Goal: Check status: Check status

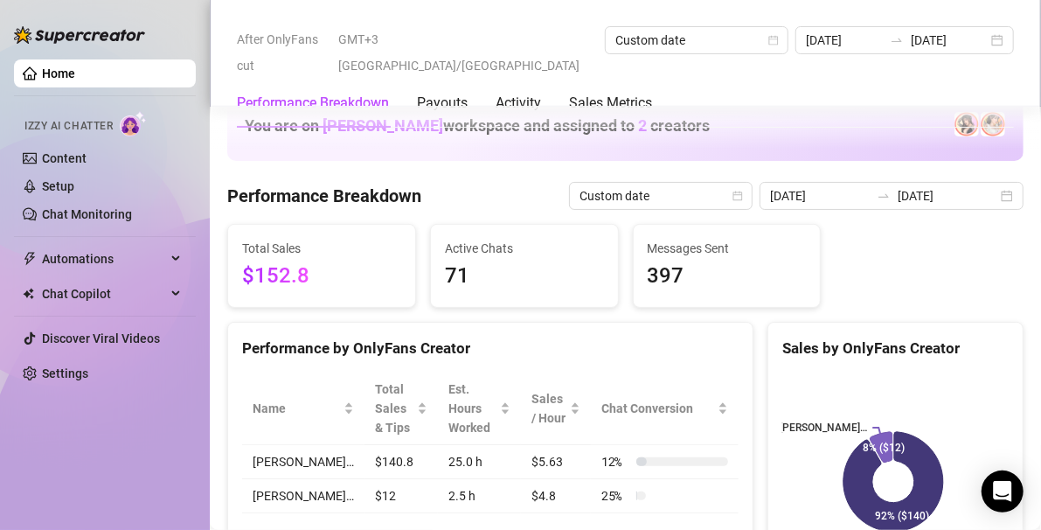
scroll to position [1071, 0]
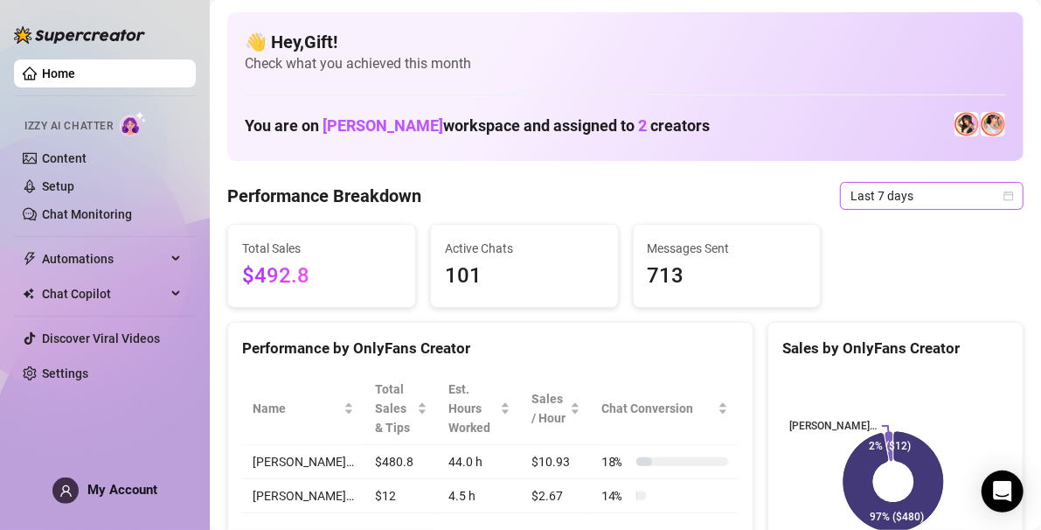
click at [1004, 194] on icon "calendar" at bounding box center [1009, 195] width 10 height 10
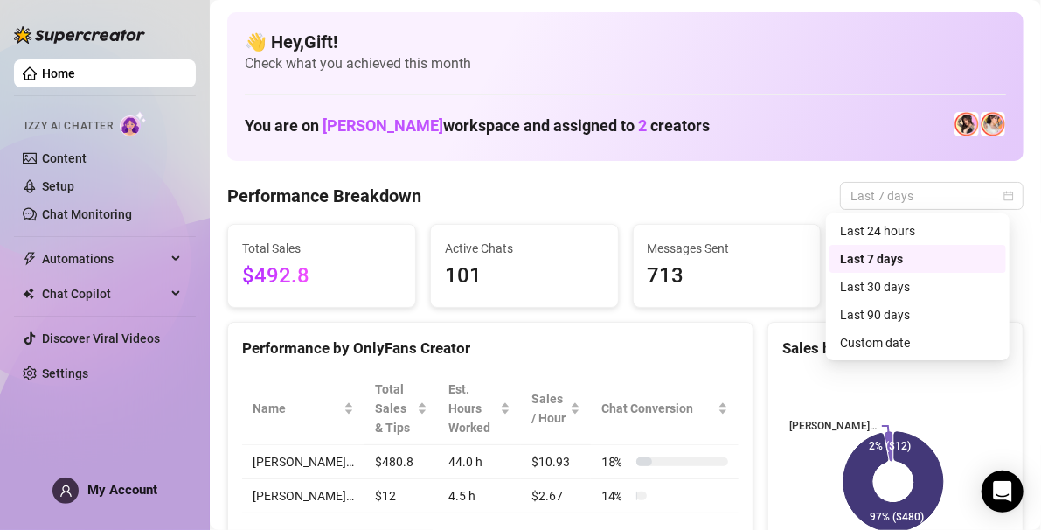
click at [943, 323] on div "Last 90 days" at bounding box center [918, 314] width 156 height 19
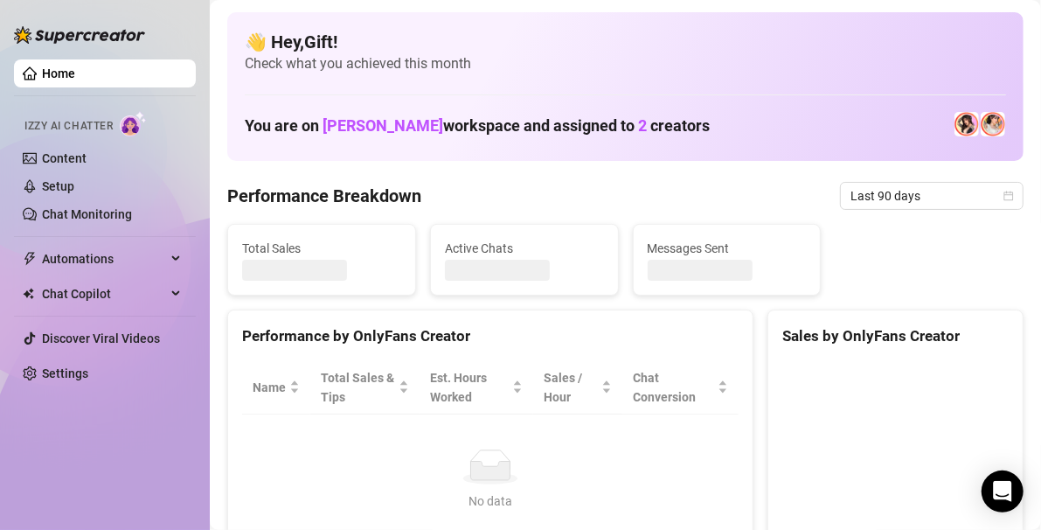
click at [897, 344] on div "Sales by OnlyFans Creator" at bounding box center [895, 336] width 226 height 24
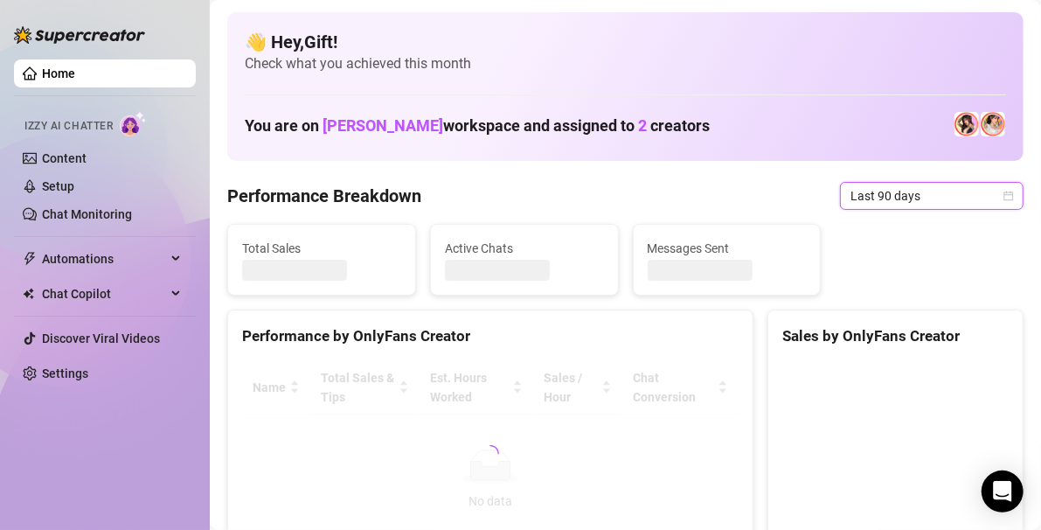
click at [1003, 192] on icon "calendar" at bounding box center [1008, 195] width 10 height 10
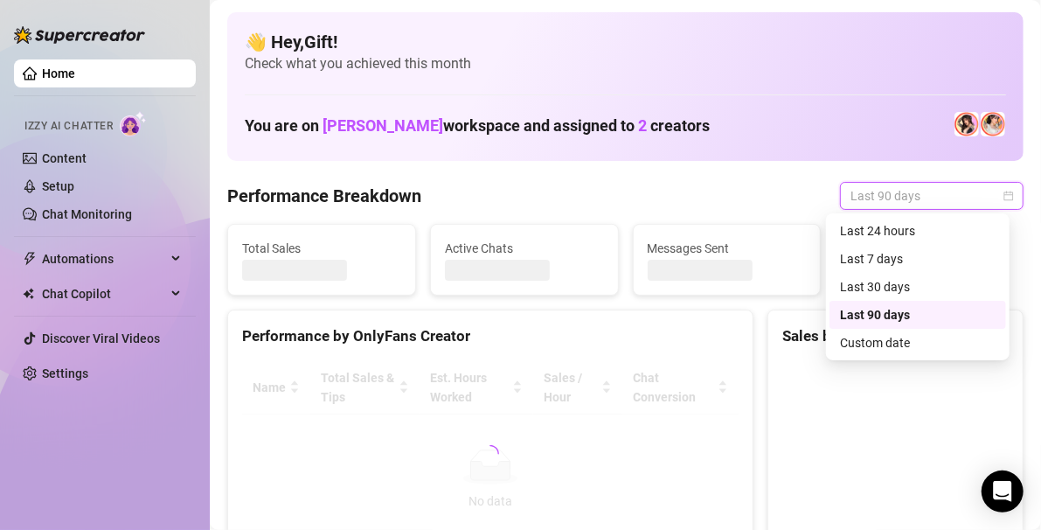
click at [901, 341] on div "Custom date" at bounding box center [918, 342] width 156 height 19
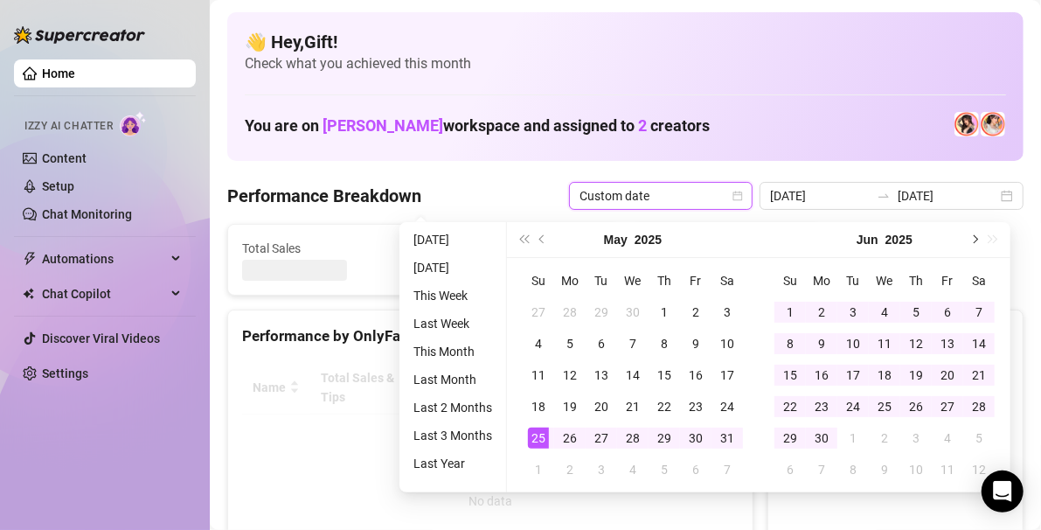
click at [966, 234] on button "Next month (PageDown)" at bounding box center [973, 239] width 19 height 35
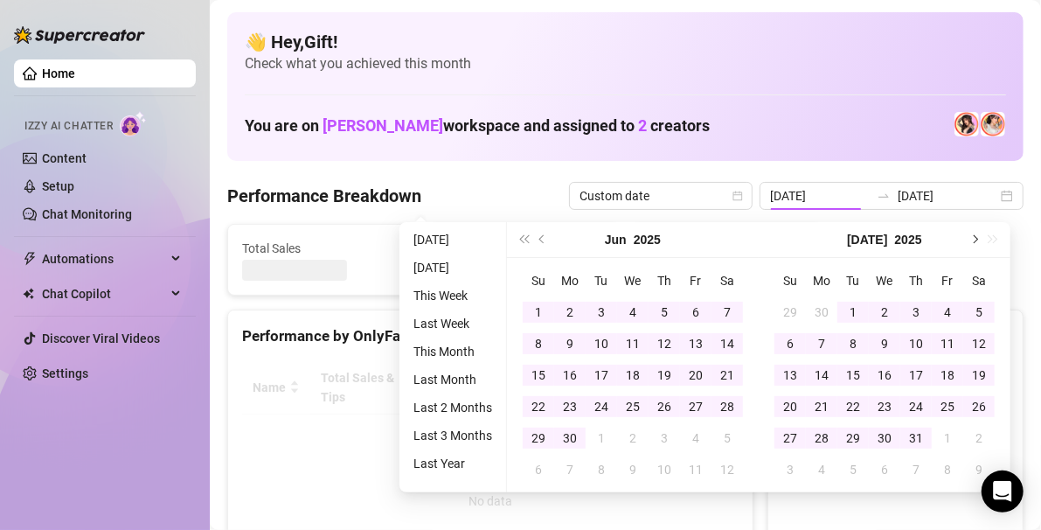
click at [973, 231] on button "Next month (PageDown)" at bounding box center [973, 239] width 19 height 35
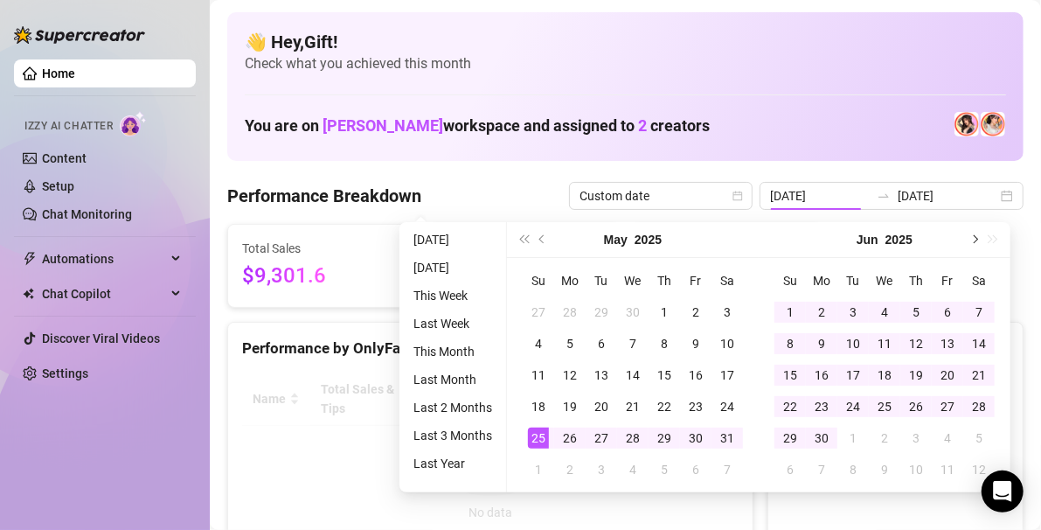
click at [973, 239] on span "Next month (PageDown)" at bounding box center [973, 239] width 9 height 9
click at [797, 509] on canvas at bounding box center [893, 503] width 222 height 262
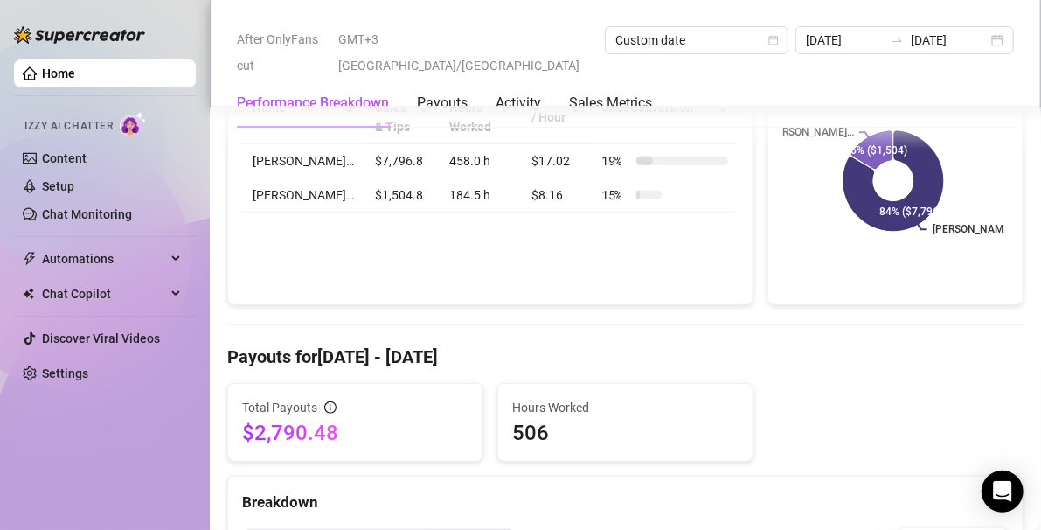
scroll to position [294, 0]
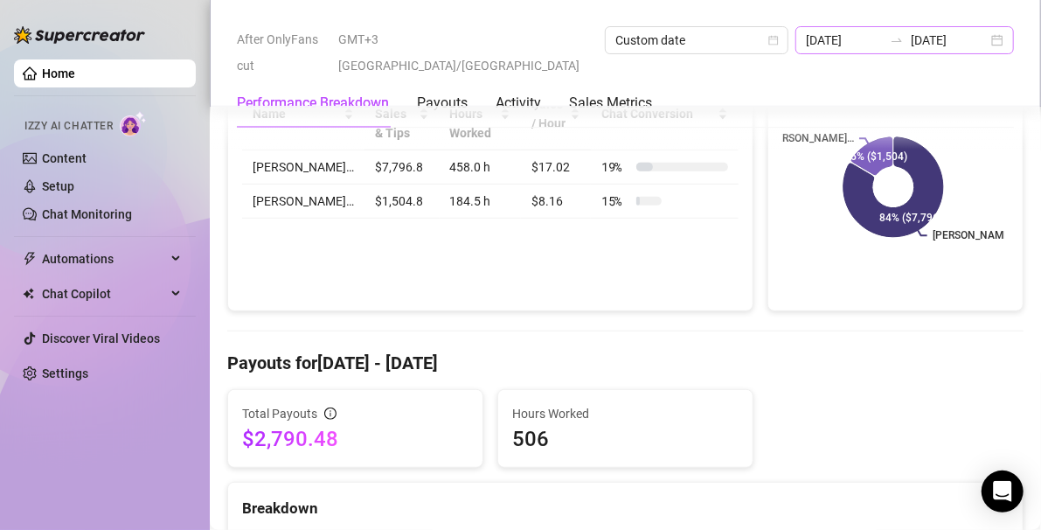
click at [908, 49] on div "2025-05-25 2025-08-23" at bounding box center [904, 40] width 218 height 28
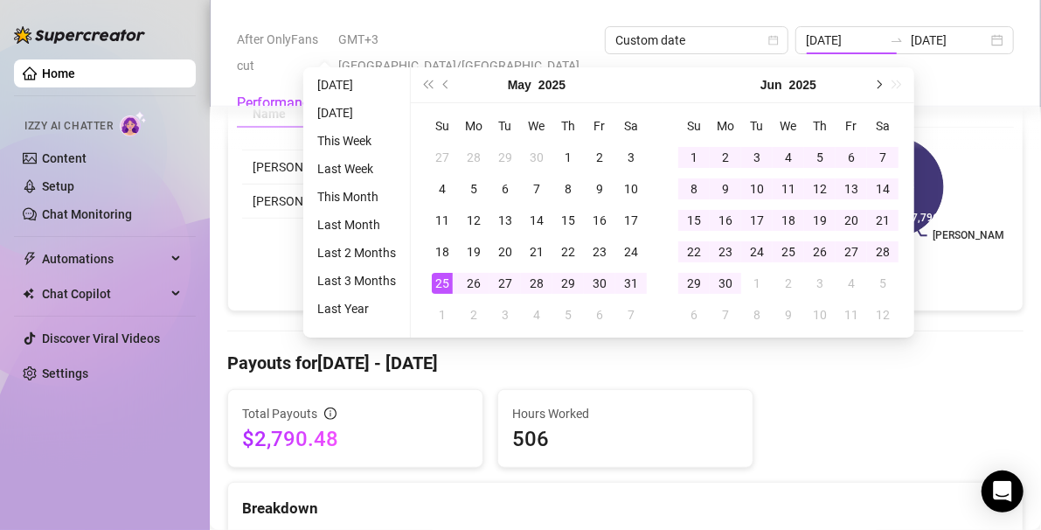
click at [884, 67] on button "Next month (PageDown)" at bounding box center [877, 84] width 19 height 35
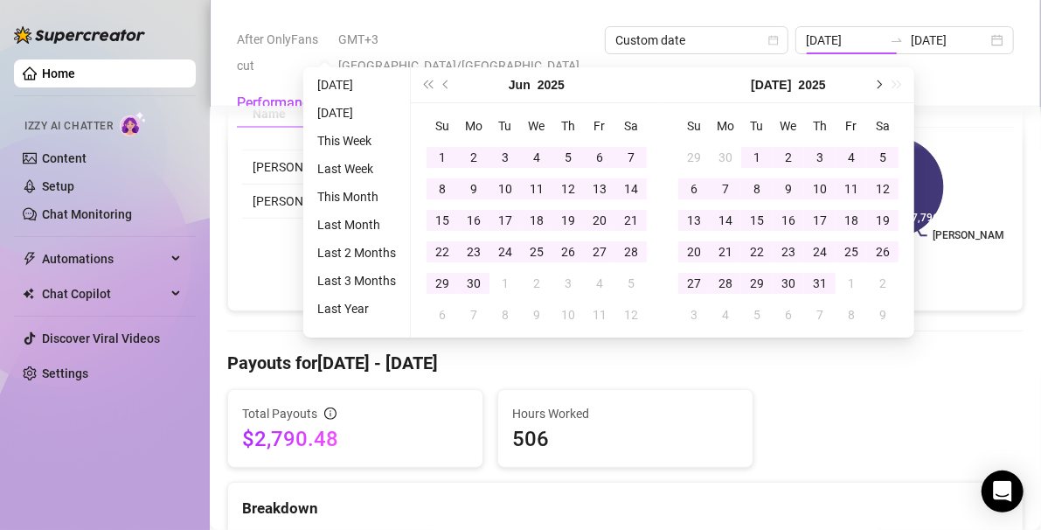
click at [876, 84] on span "Next month (PageDown)" at bounding box center [877, 84] width 9 height 9
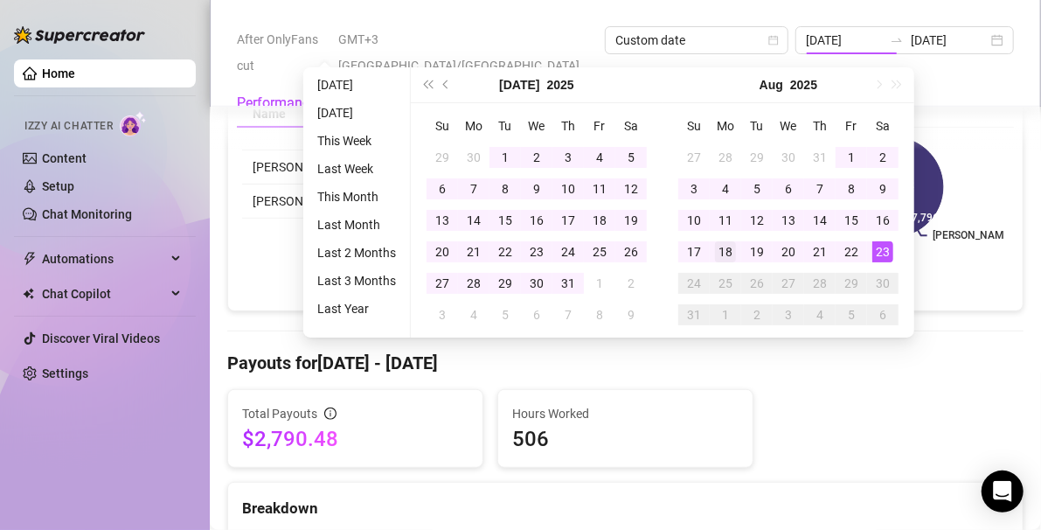
click at [717, 246] on div "18" at bounding box center [725, 251] width 21 height 21
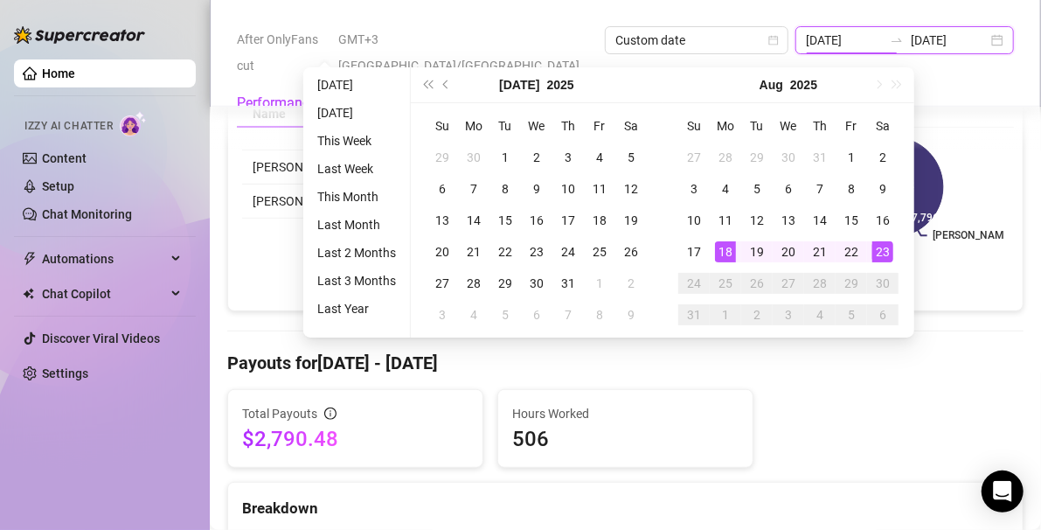
type input "[DATE]"
click at [877, 249] on div "23" at bounding box center [882, 251] width 21 height 21
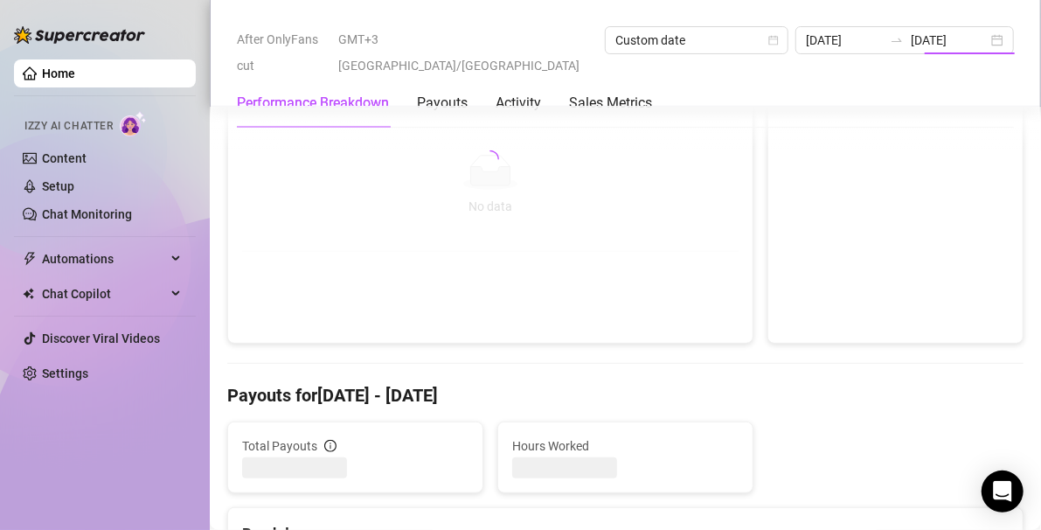
type input "[DATE]"
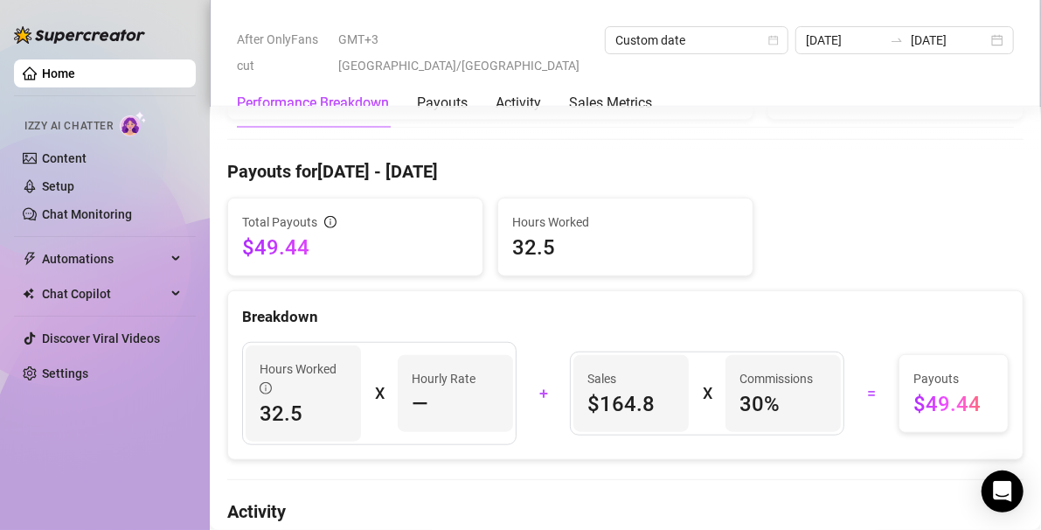
scroll to position [488, 0]
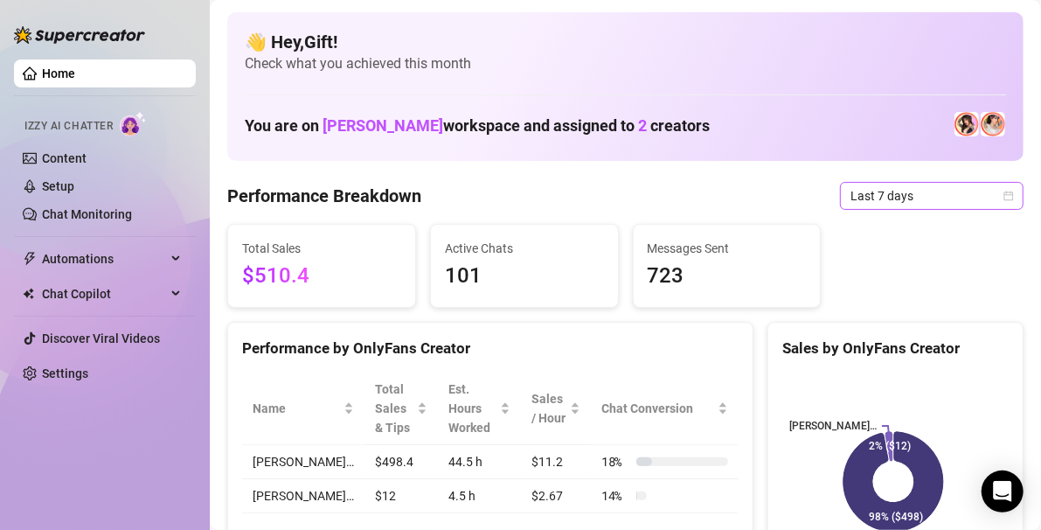
click at [1003, 195] on icon "calendar" at bounding box center [1008, 195] width 10 height 10
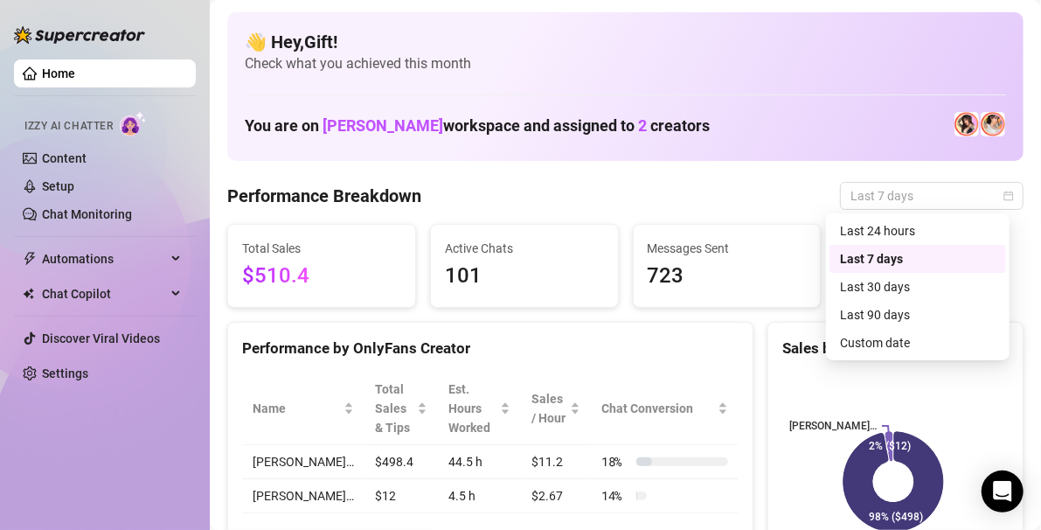
click at [911, 346] on div "Custom date" at bounding box center [918, 342] width 156 height 19
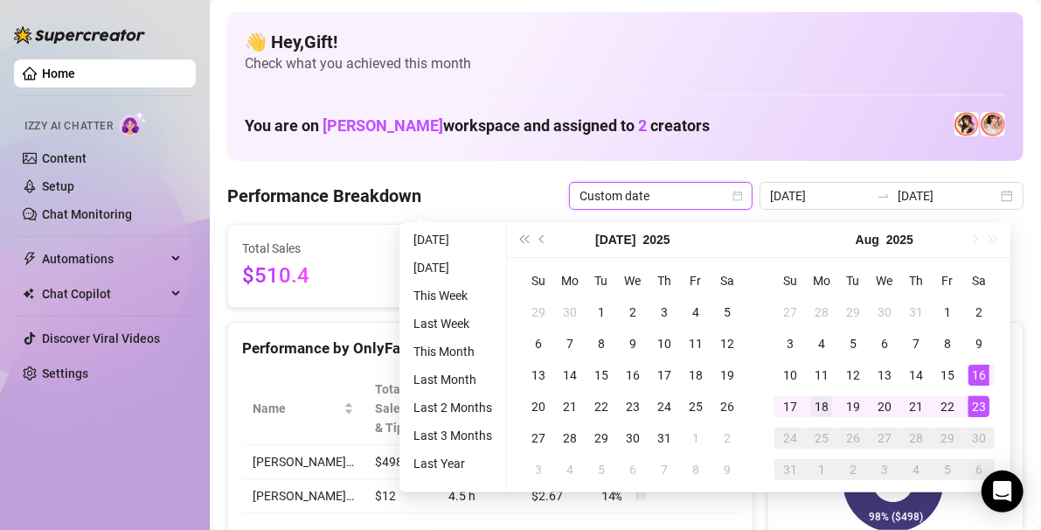
click at [820, 406] on div "18" at bounding box center [821, 406] width 21 height 21
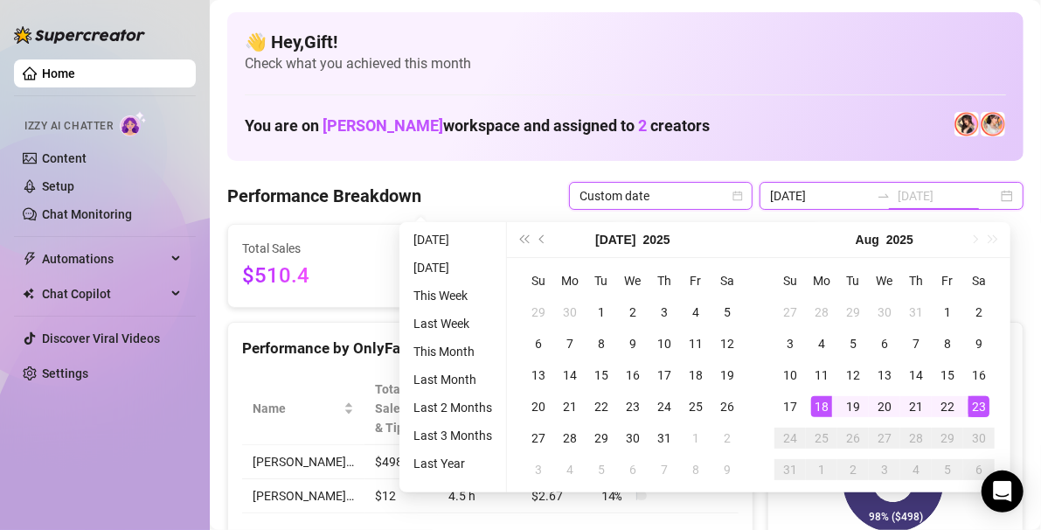
type input "[DATE]"
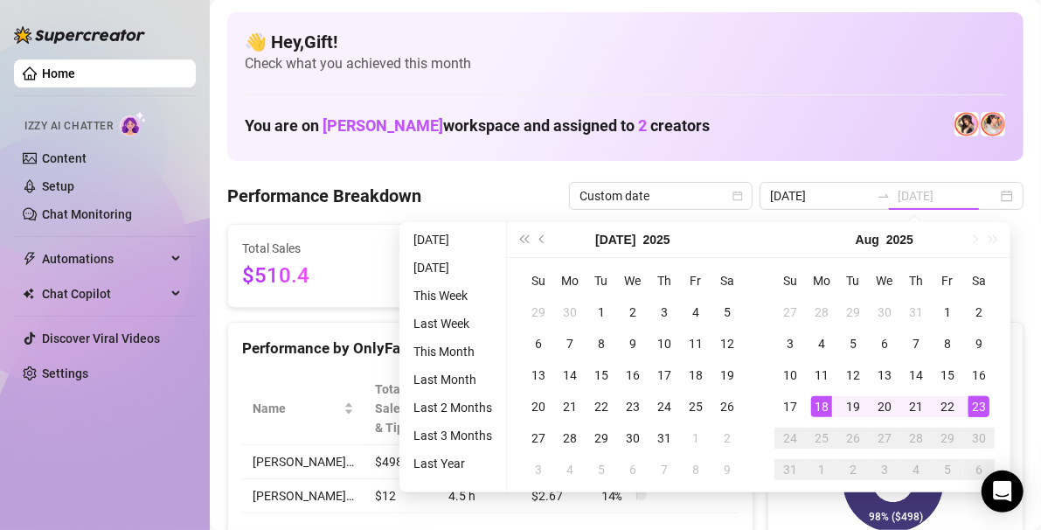
click at [980, 408] on div "23" at bounding box center [978, 406] width 21 height 21
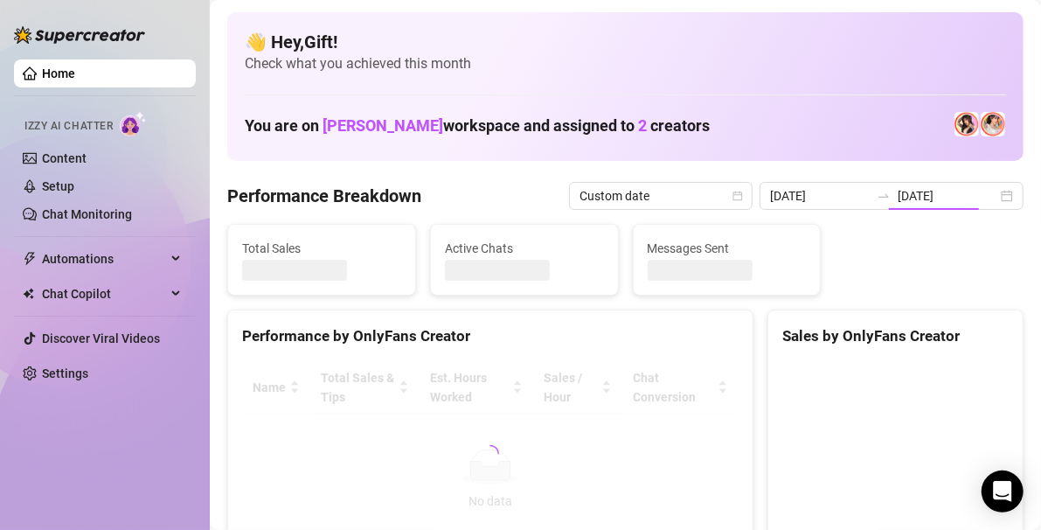
type input "[DATE]"
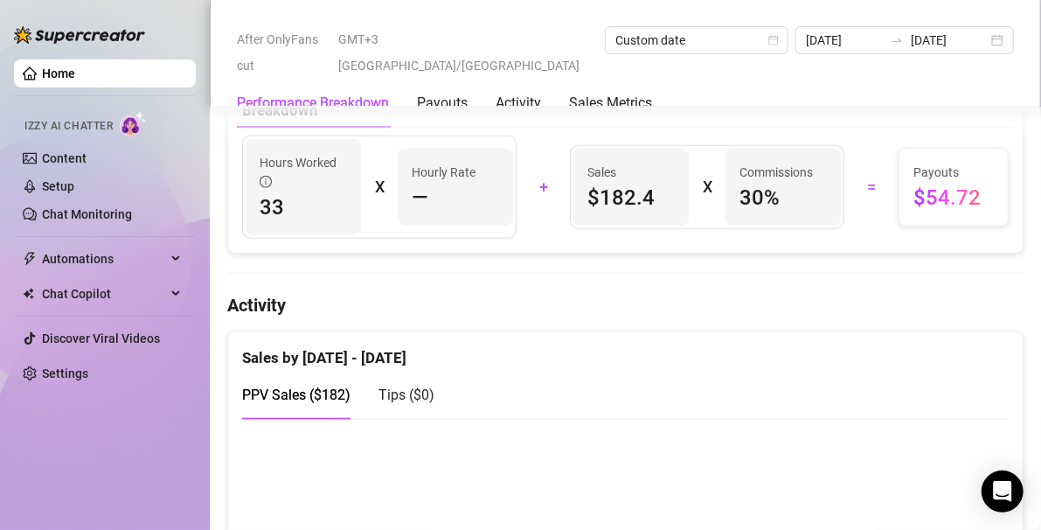
scroll to position [689, 0]
